Goal: Entertainment & Leisure: Consume media (video, audio)

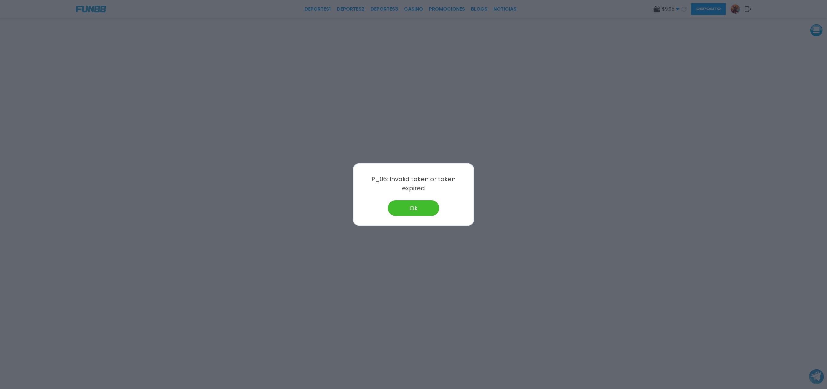
click at [400, 205] on button "Ok" at bounding box center [413, 208] width 51 height 16
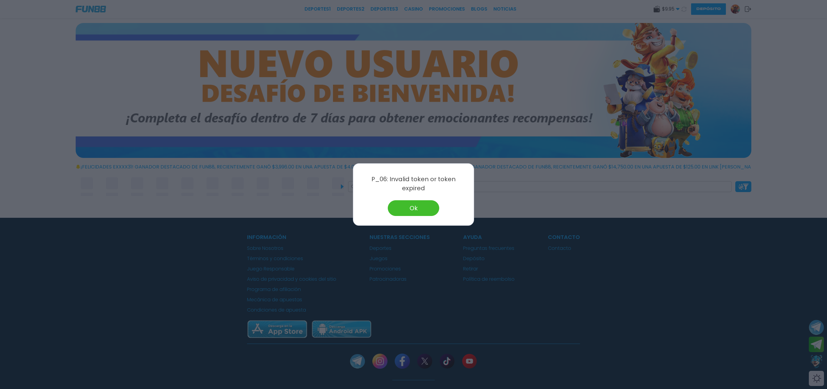
click at [400, 205] on button "Ok" at bounding box center [413, 208] width 51 height 16
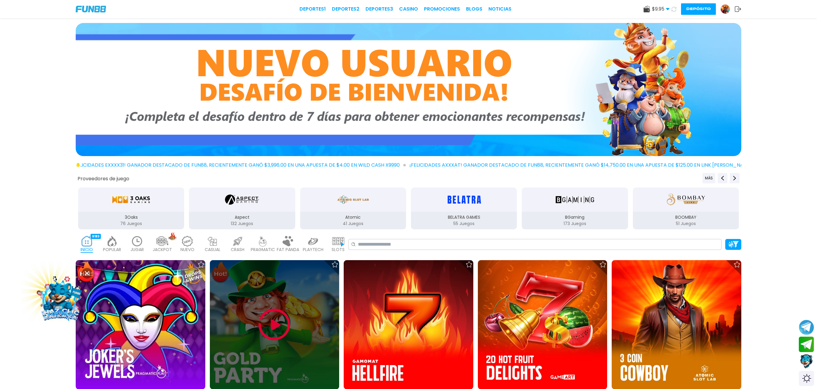
click at [315, 331] on div at bounding box center [275, 325] width 130 height 130
